Goal: Transaction & Acquisition: Book appointment/travel/reservation

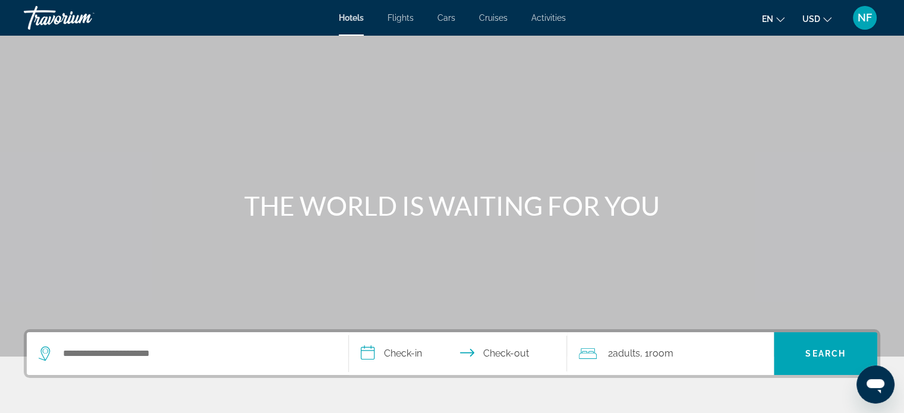
click at [488, 9] on div "Hotels Flights Cars Cruises Activities Hotels Flights Cars Cruises Activities e…" at bounding box center [452, 17] width 904 height 31
click at [493, 23] on link "Cruises" at bounding box center [493, 18] width 29 height 10
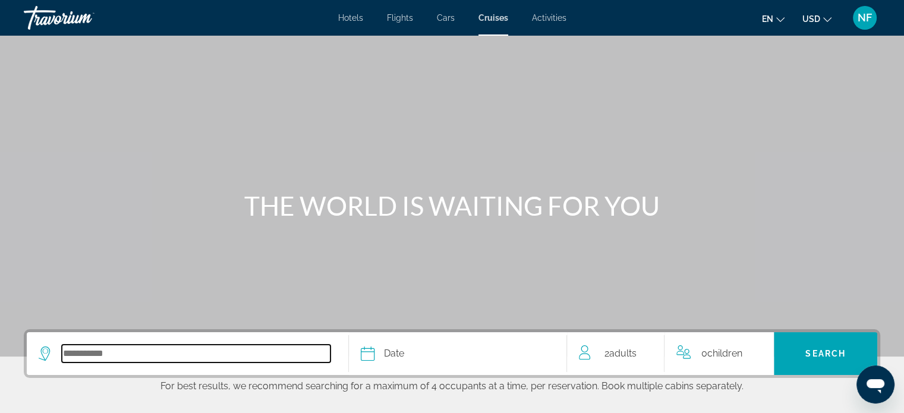
click at [238, 352] on input "Select cruise destination" at bounding box center [196, 354] width 269 height 18
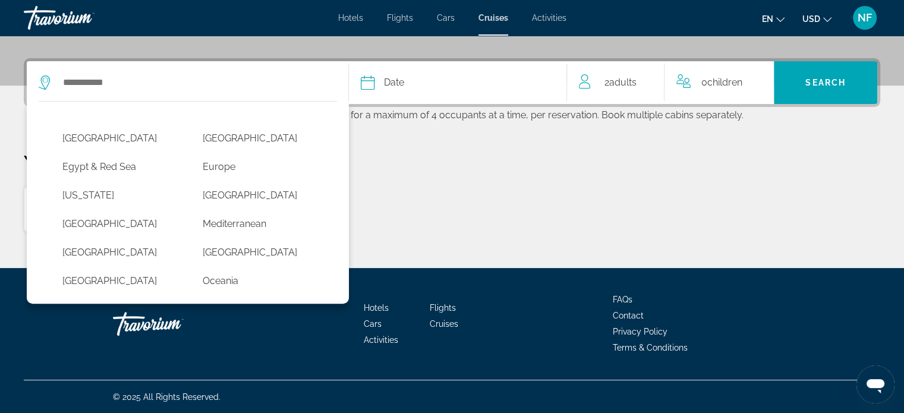
scroll to position [185, 0]
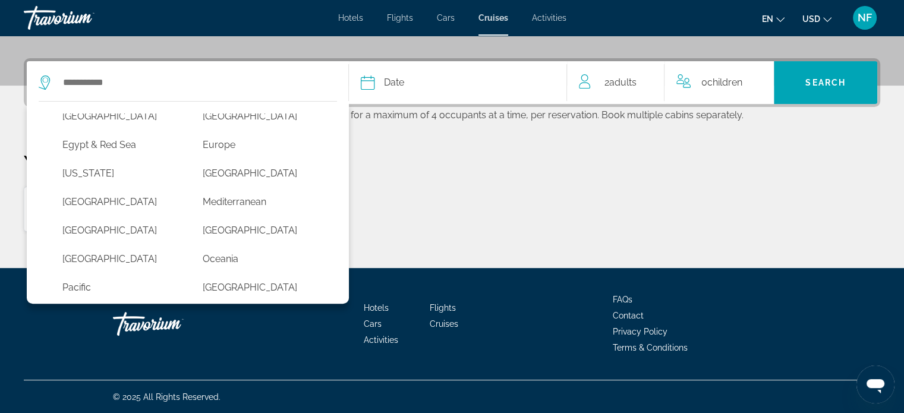
click at [90, 245] on div "Mexico" at bounding box center [121, 233] width 140 height 29
click at [91, 236] on button "Mexico" at bounding box center [120, 230] width 128 height 23
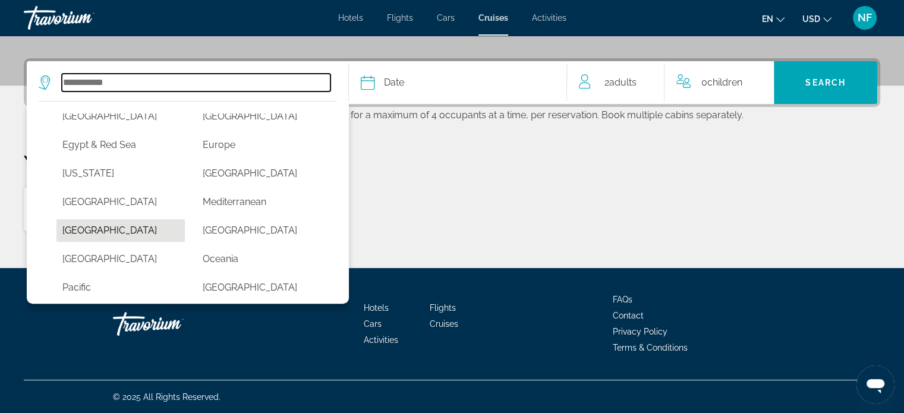
type input "******"
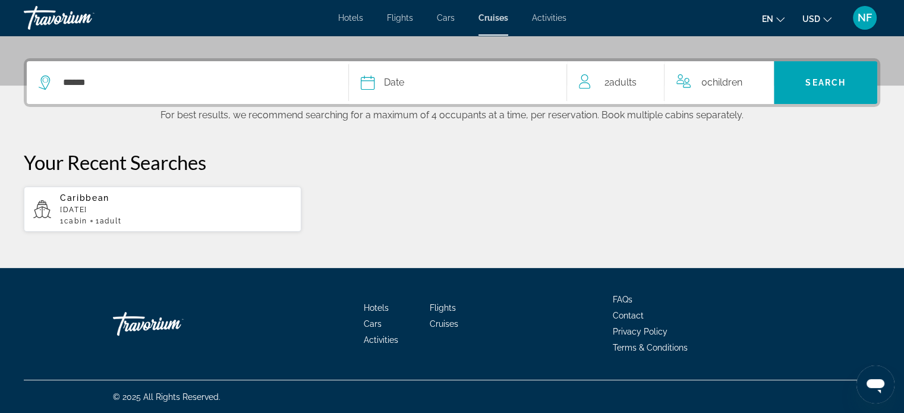
click at [418, 81] on div "Date" at bounding box center [458, 82] width 194 height 17
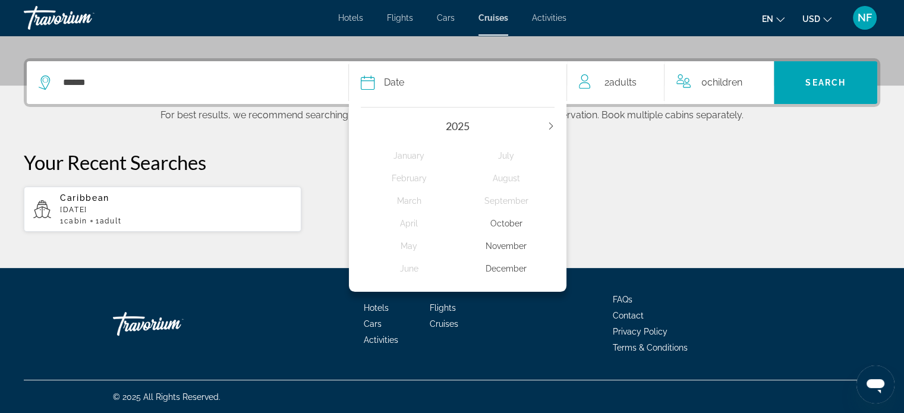
click at [504, 245] on div "November" at bounding box center [506, 245] width 97 height 21
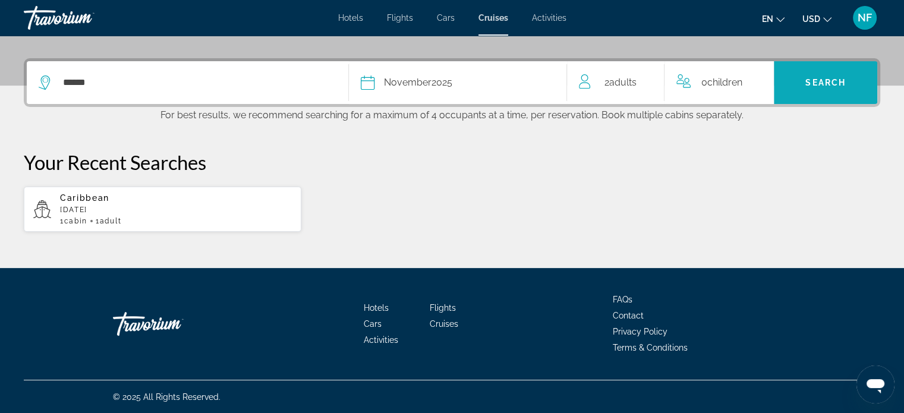
click at [831, 78] on span "Search" at bounding box center [825, 83] width 40 height 10
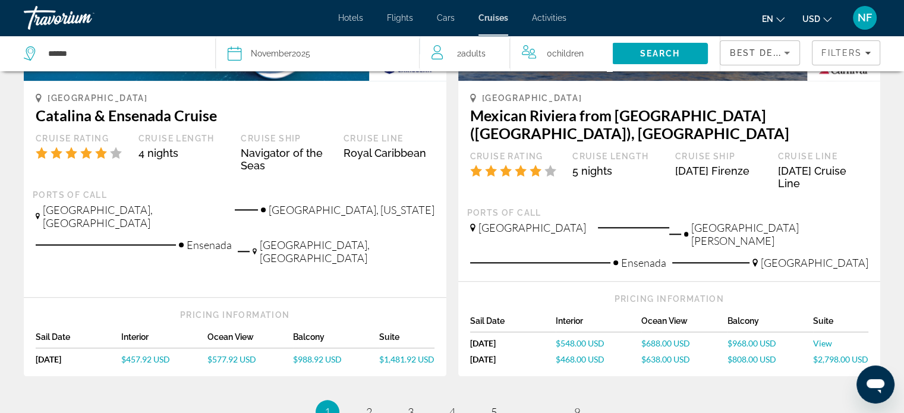
scroll to position [1281, 0]
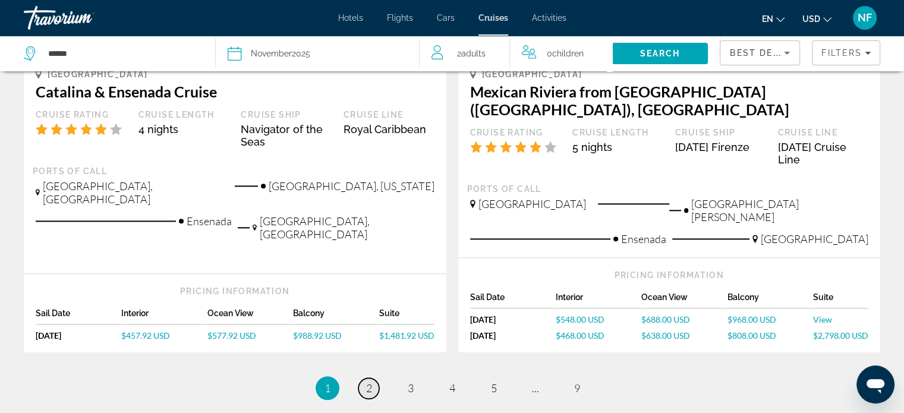
click at [371, 381] on span "2" at bounding box center [369, 387] width 6 height 13
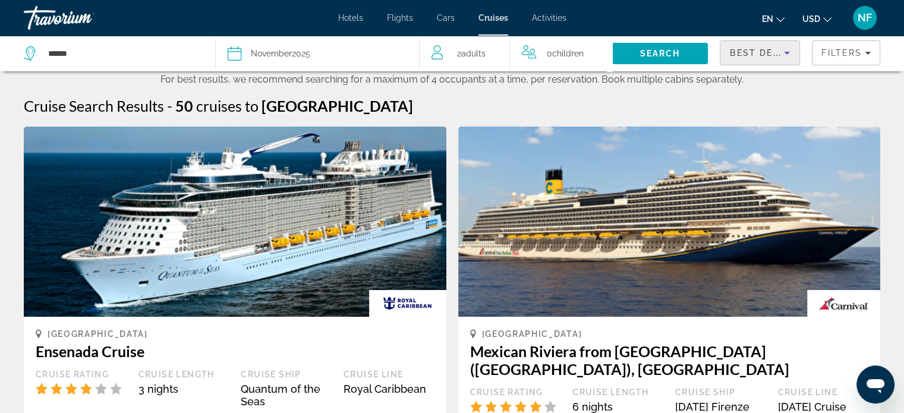
click at [763, 54] on span "Best Deals" at bounding box center [761, 53] width 62 height 10
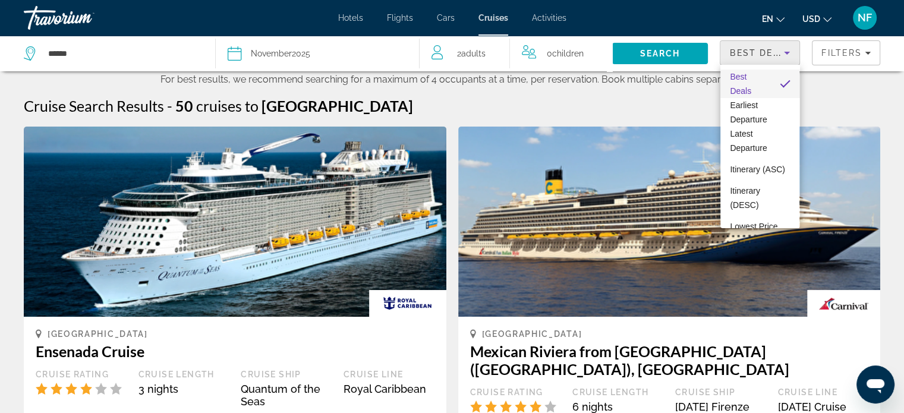
click at [763, 54] on div at bounding box center [452, 206] width 904 height 413
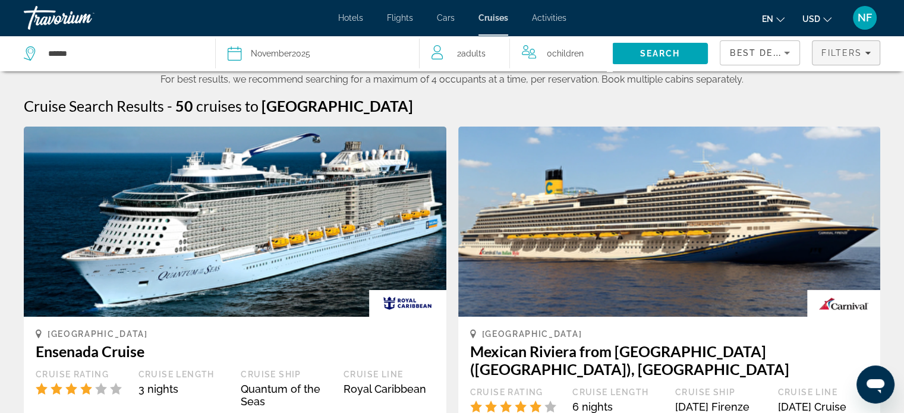
click at [837, 58] on span "Filters" at bounding box center [845, 53] width 67 height 29
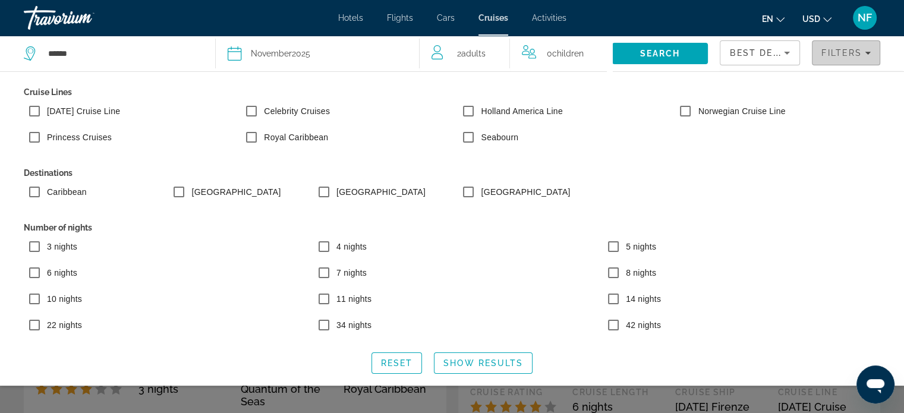
click at [839, 53] on span "Filters" at bounding box center [841, 53] width 40 height 10
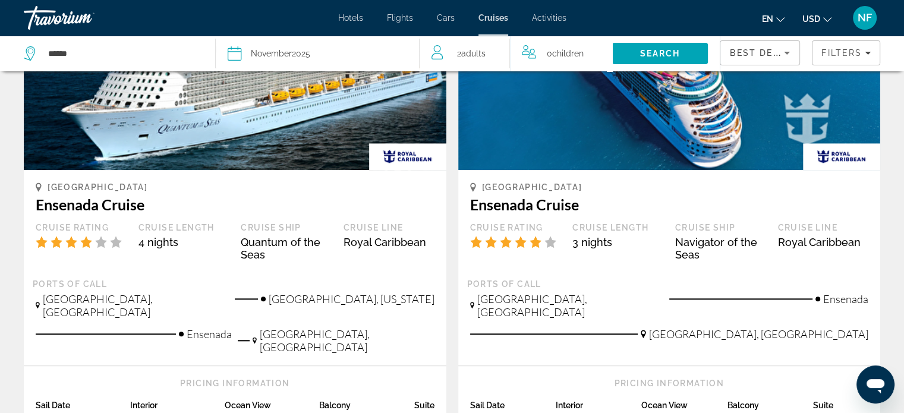
scroll to position [220, 0]
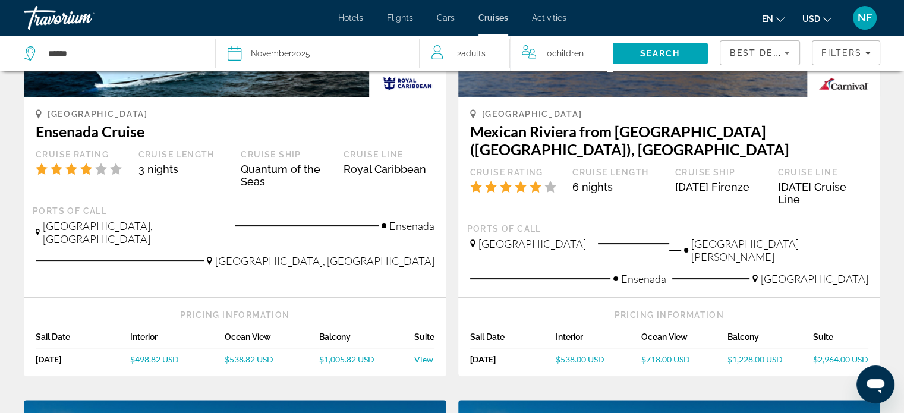
click at [767, 54] on span "Best Deals" at bounding box center [761, 53] width 62 height 10
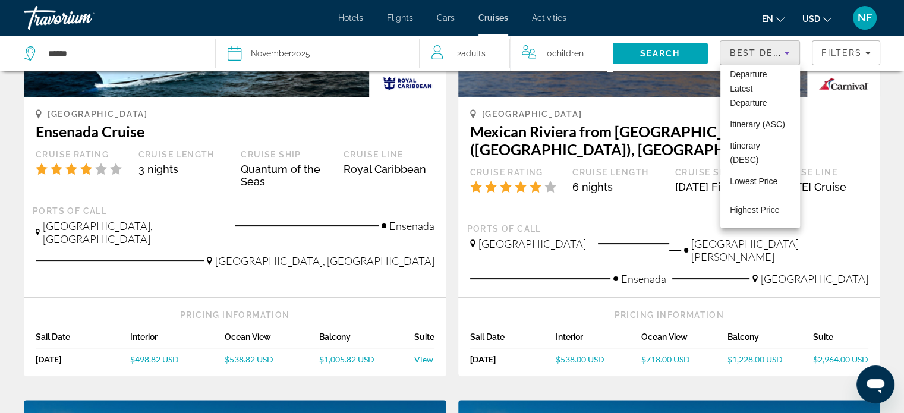
scroll to position [0, 0]
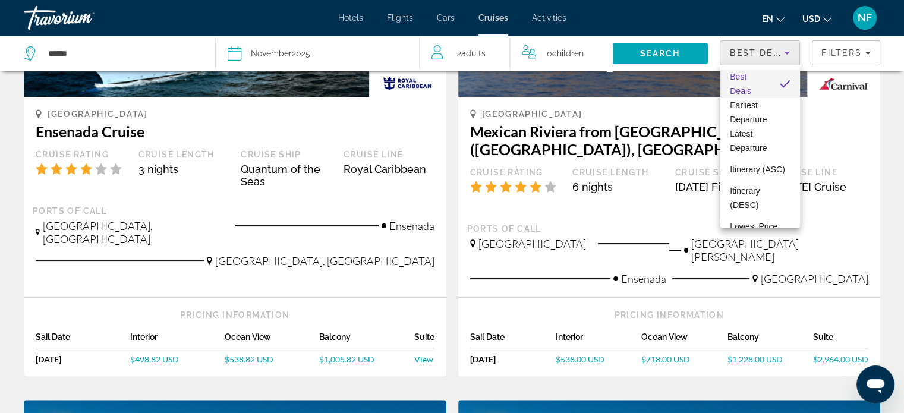
click at [853, 49] on div at bounding box center [452, 206] width 904 height 413
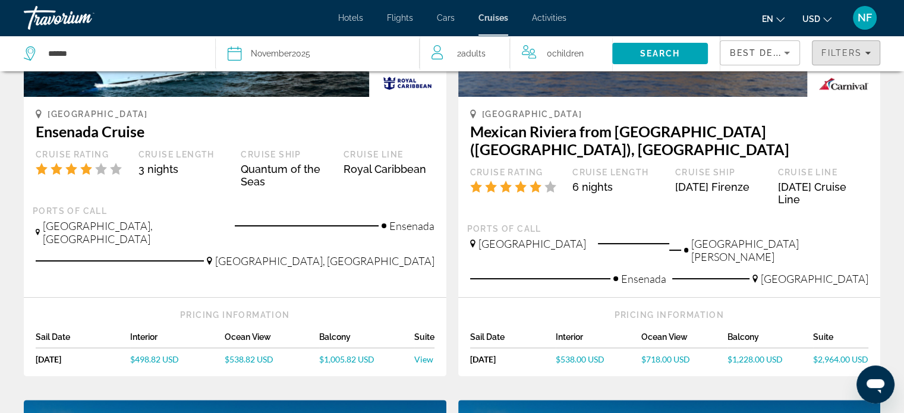
click at [853, 49] on span "Filters" at bounding box center [841, 53] width 40 height 10
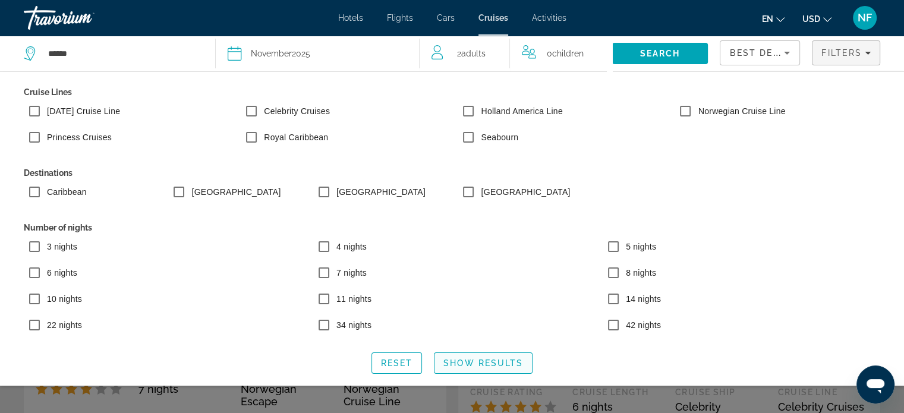
click at [482, 367] on span "Show Results" at bounding box center [483, 363] width 80 height 10
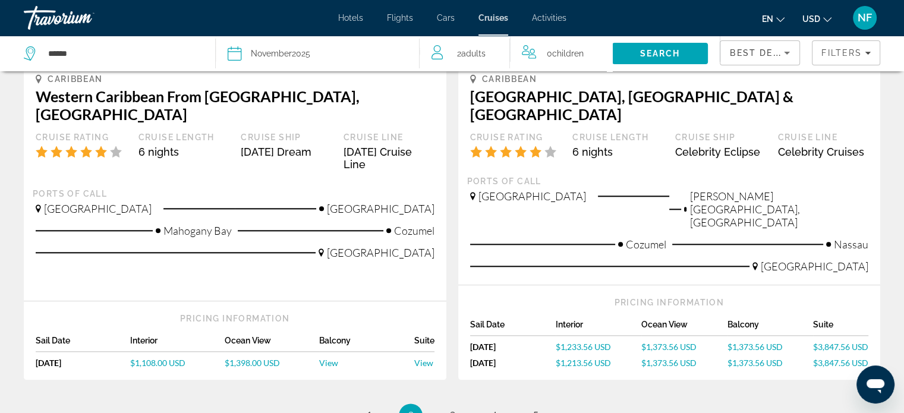
scroll to position [1379, 0]
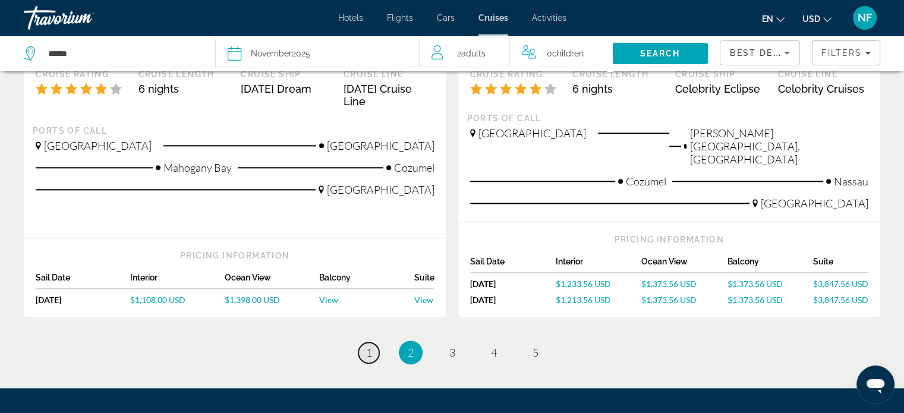
click at [364, 342] on link "page 1" at bounding box center [368, 352] width 21 height 21
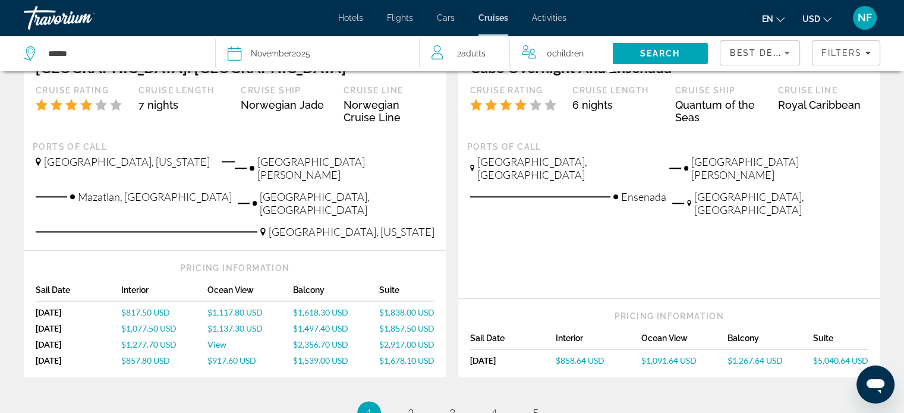
scroll to position [1343, 0]
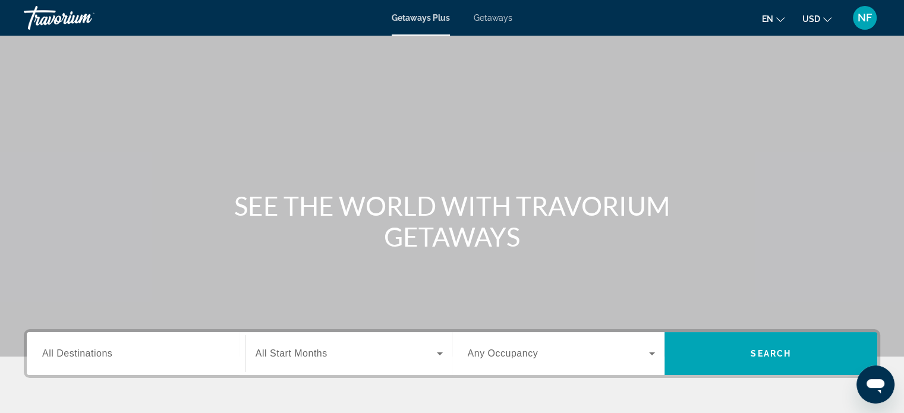
click at [501, 26] on div "Getaways Plus Getaways en English Español Français Italiano Português русский U…" at bounding box center [452, 17] width 904 height 31
click at [497, 20] on span "Getaways" at bounding box center [493, 18] width 39 height 10
